Goal: Task Accomplishment & Management: Use online tool/utility

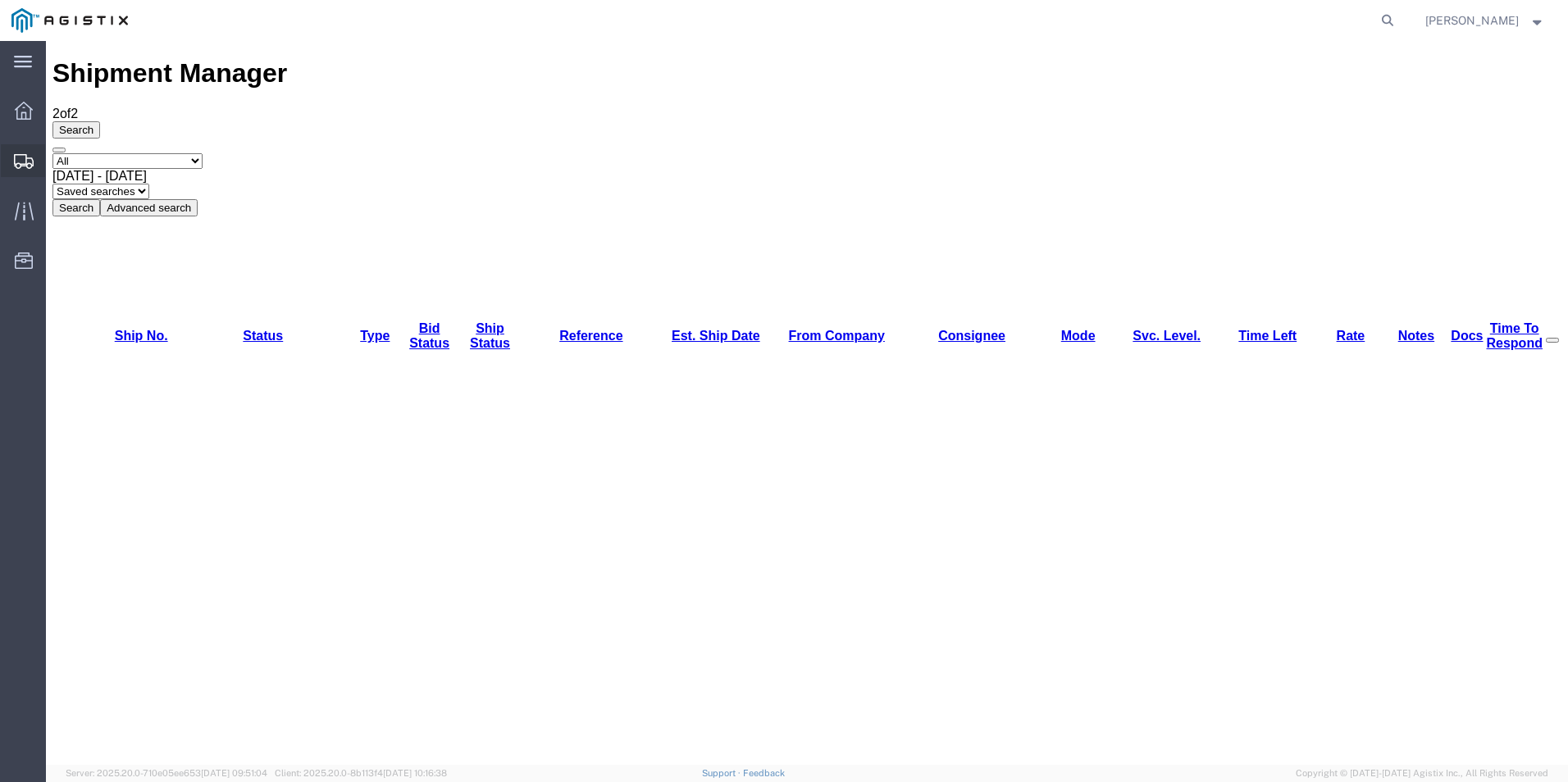
click at [13, 156] on div at bounding box center [23, 161] width 46 height 33
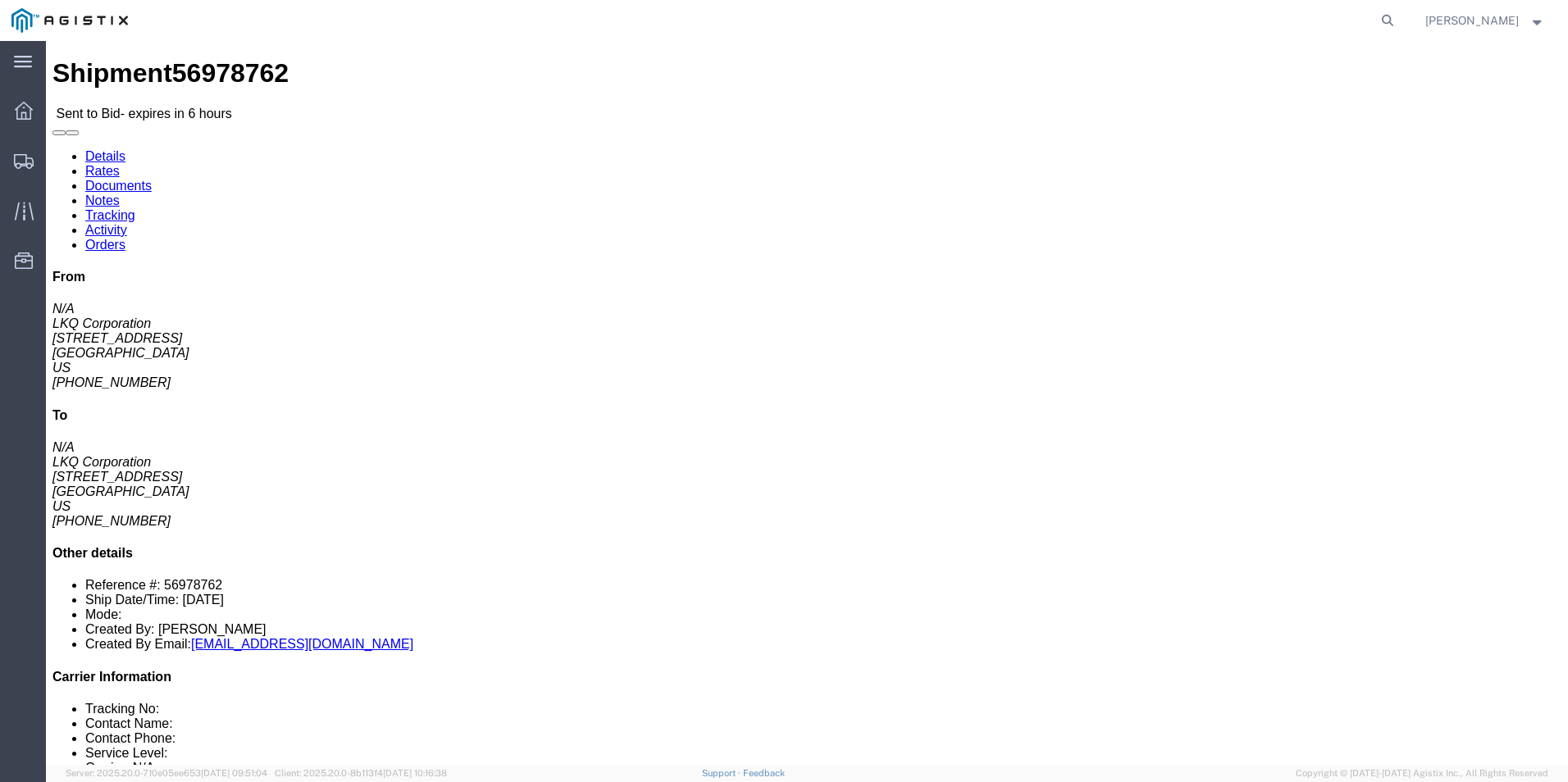
click button "button"
click ul "Enter / Modify Bid"
click link "Rates"
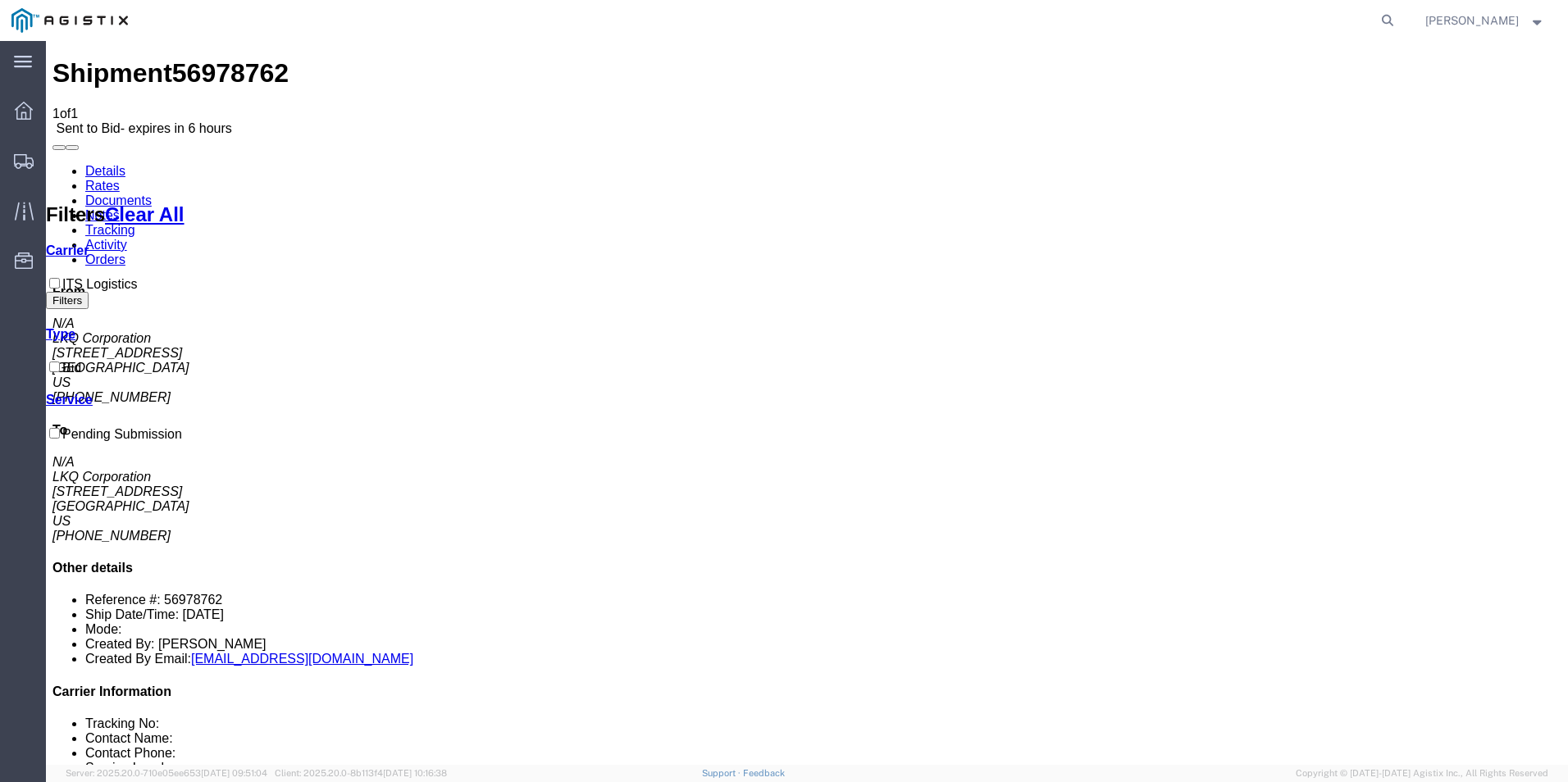
click at [113, 164] on link "Details" at bounding box center [105, 171] width 40 height 14
click div "Leg 1 -"
